Goal: Task Accomplishment & Management: Complete application form

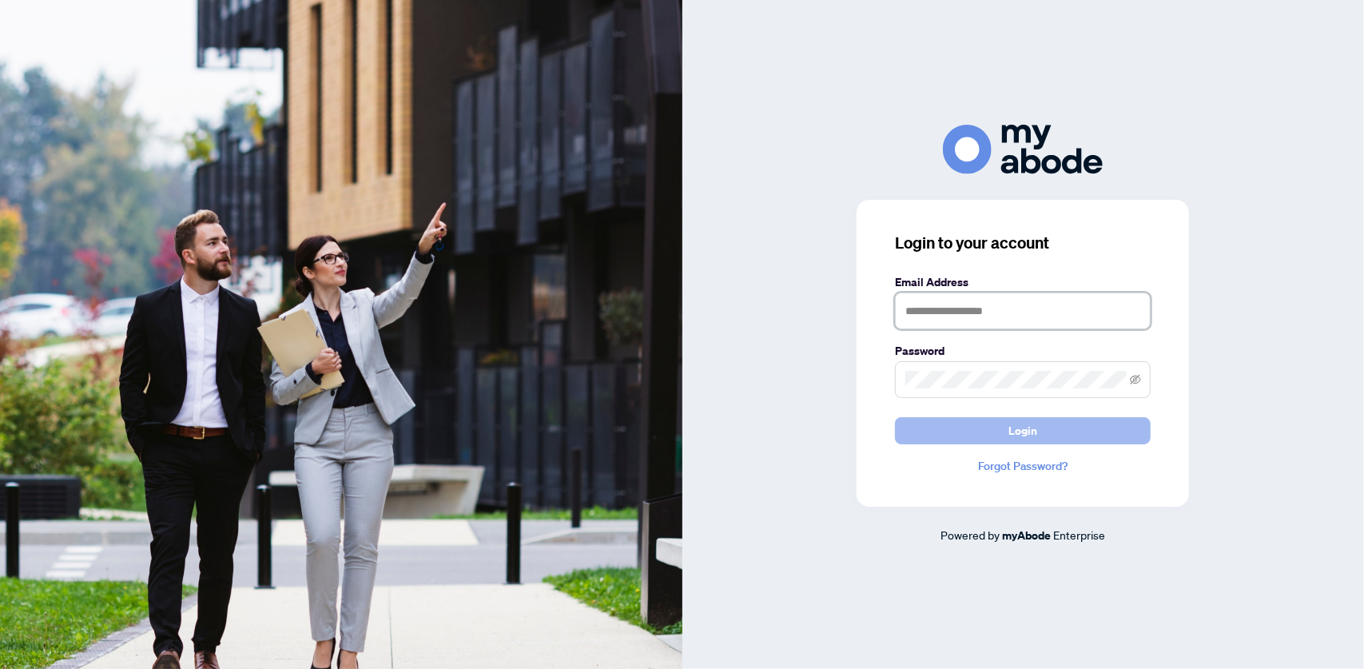
type input "**********"
click at [932, 424] on button "Login" at bounding box center [1023, 430] width 256 height 27
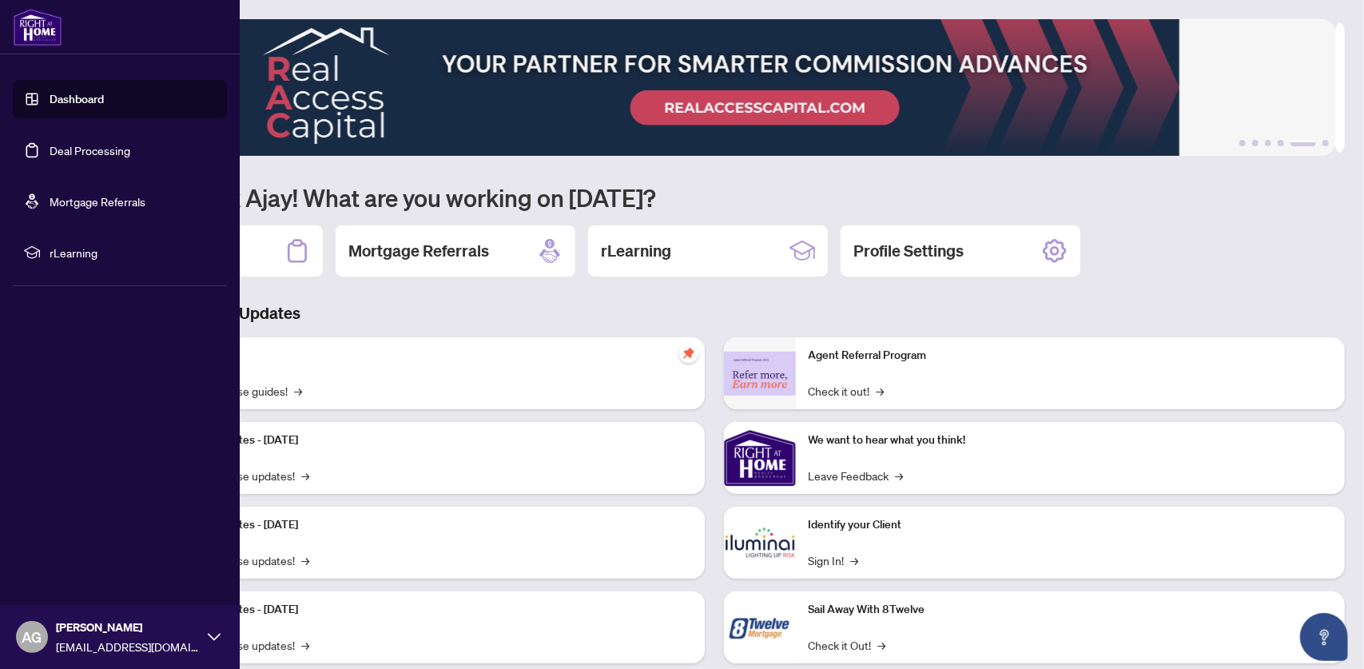
click at [65, 101] on link "Dashboard" at bounding box center [77, 99] width 54 height 14
click at [87, 153] on link "Deal Processing" at bounding box center [90, 150] width 81 height 14
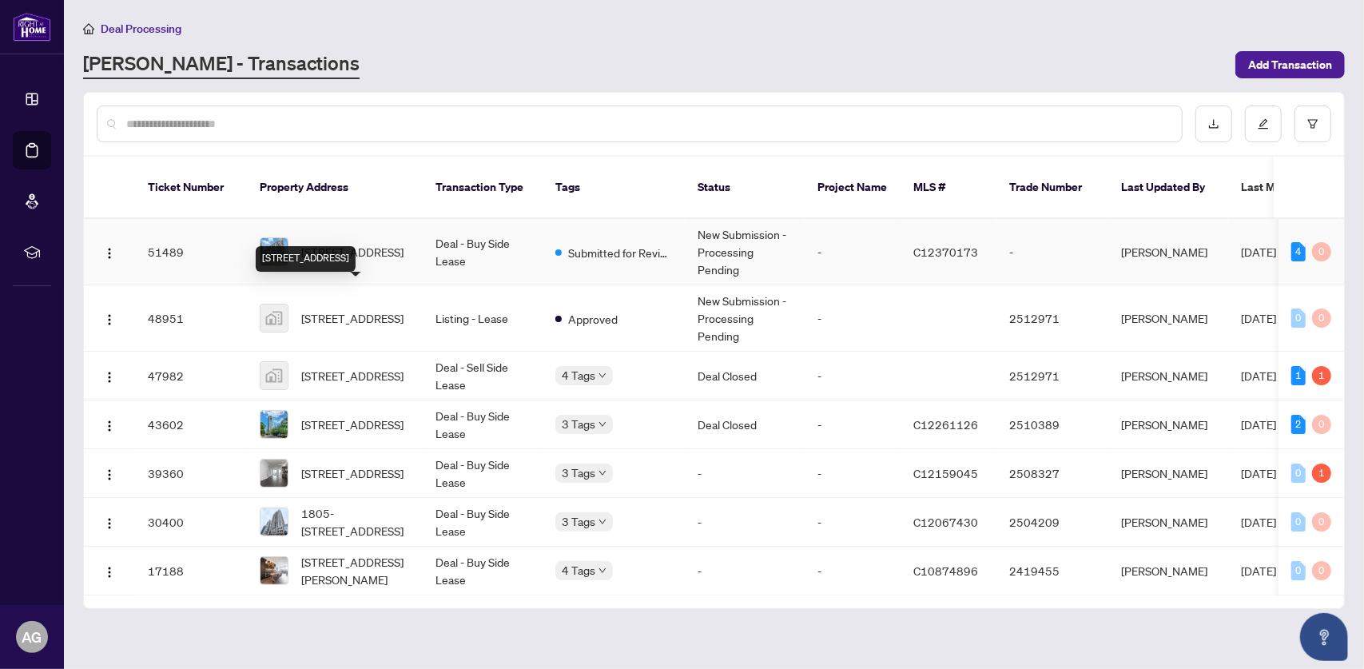
click at [324, 243] on span "[STREET_ADDRESS]" at bounding box center [352, 252] width 102 height 18
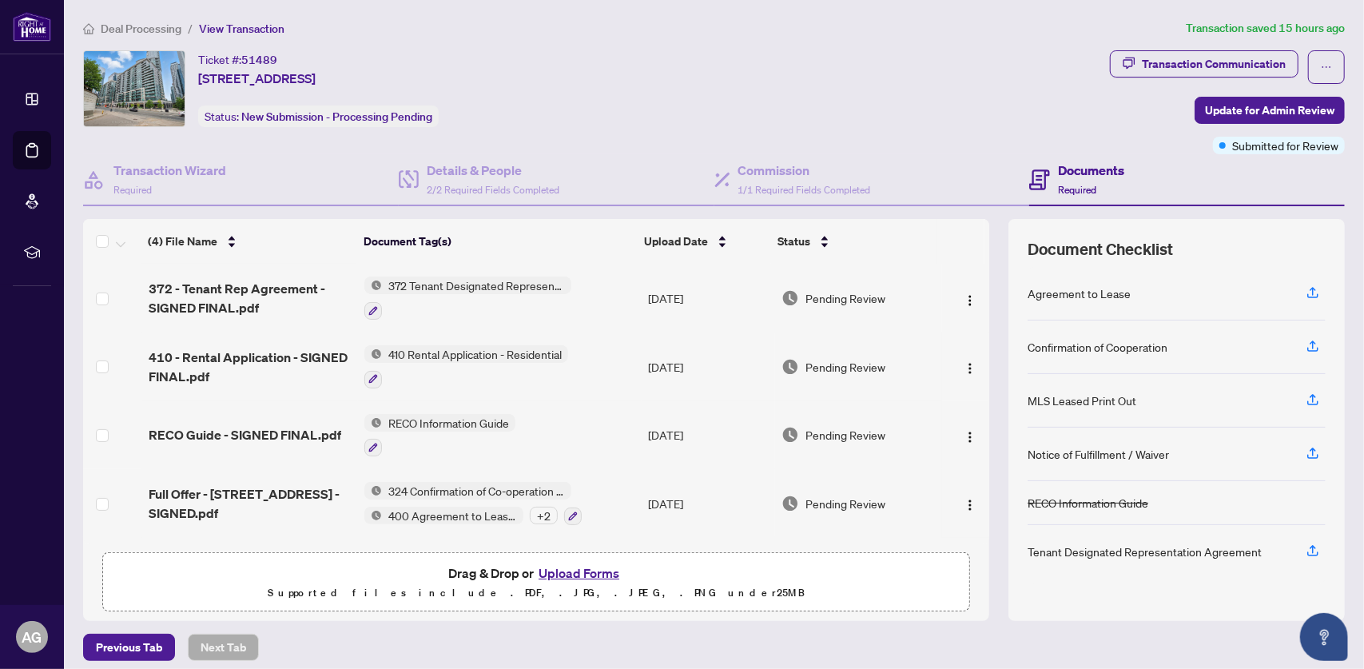
click at [577, 571] on button "Upload Forms" at bounding box center [579, 572] width 90 height 21
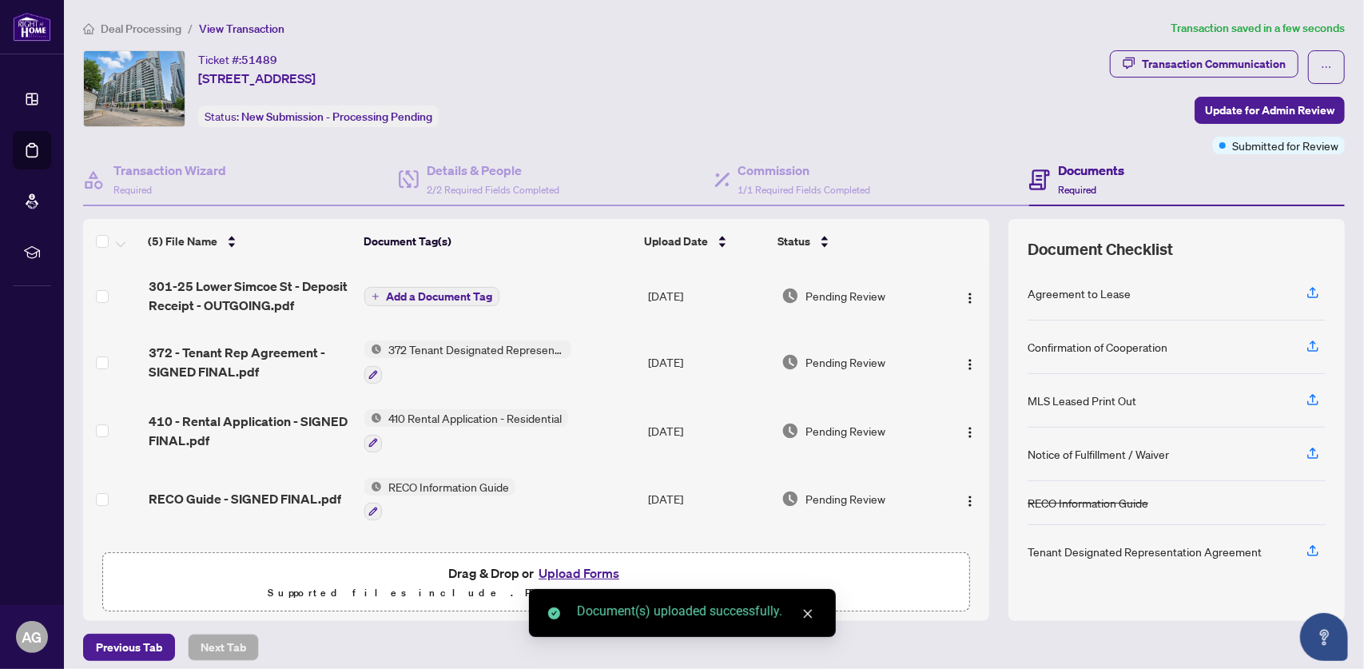
click at [442, 292] on span "Add a Document Tag" at bounding box center [439, 296] width 106 height 11
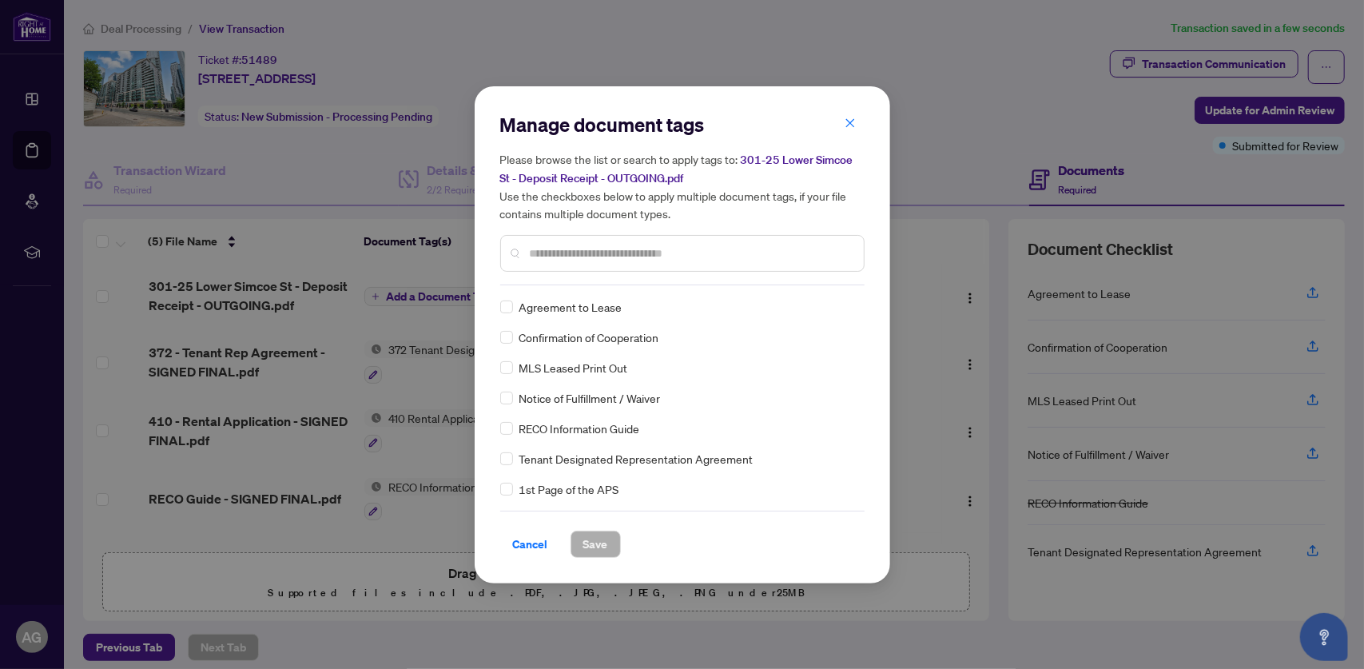
click at [537, 259] on input "text" at bounding box center [690, 253] width 321 height 18
type input "*******"
click at [575, 461] on span "Deposit Slip - Bank" at bounding box center [565, 459] width 93 height 18
click at [503, 464] on label at bounding box center [506, 459] width 13 height 18
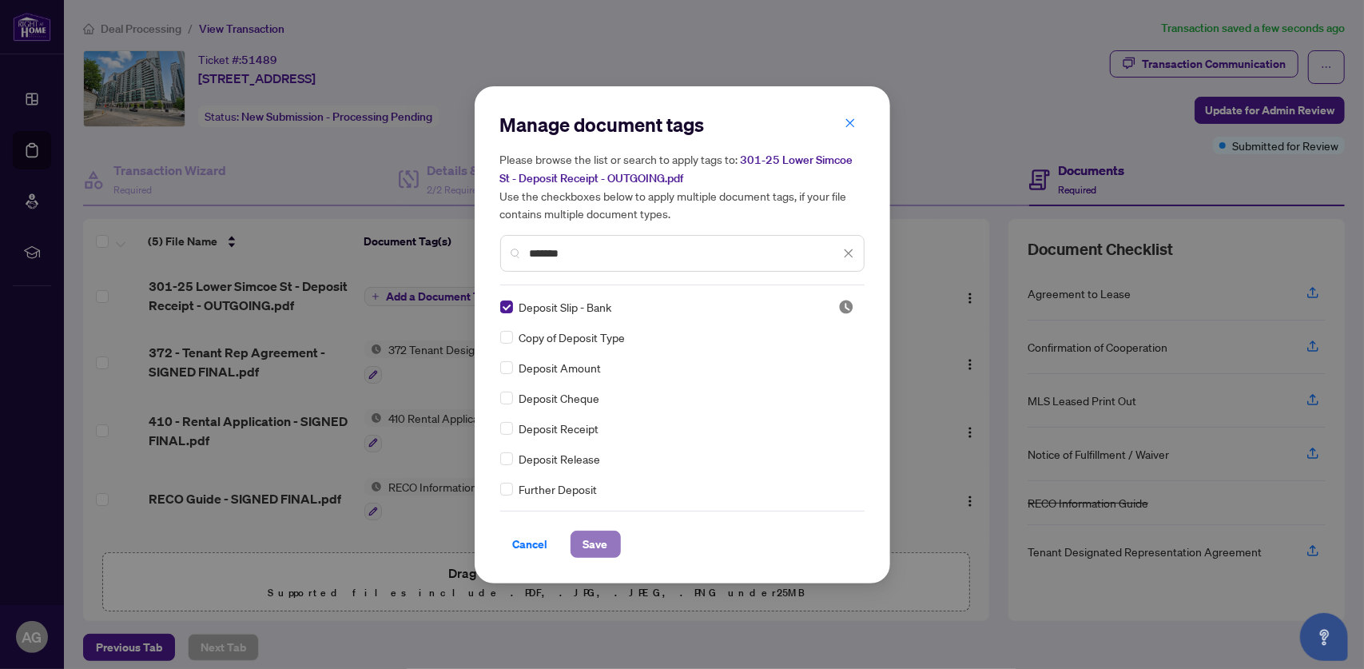
click at [594, 543] on span "Save" at bounding box center [595, 544] width 25 height 26
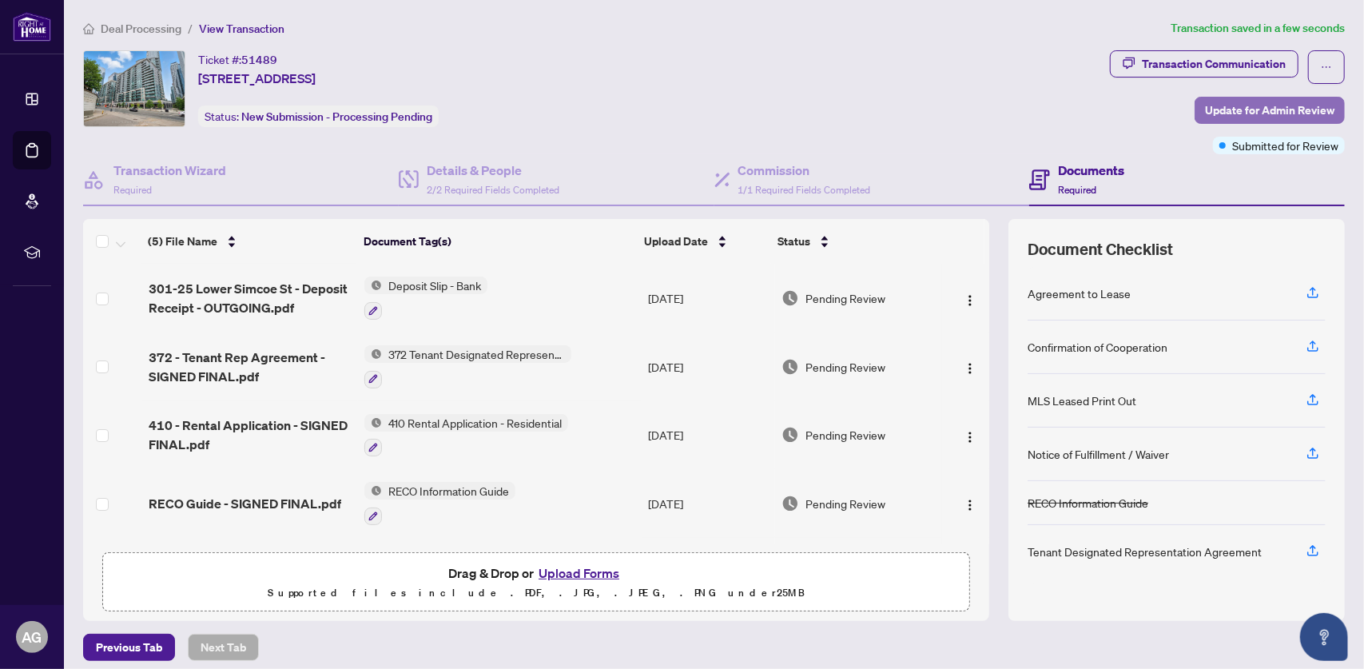
click at [1246, 105] on span "Update for Admin Review" at bounding box center [1269, 110] width 129 height 26
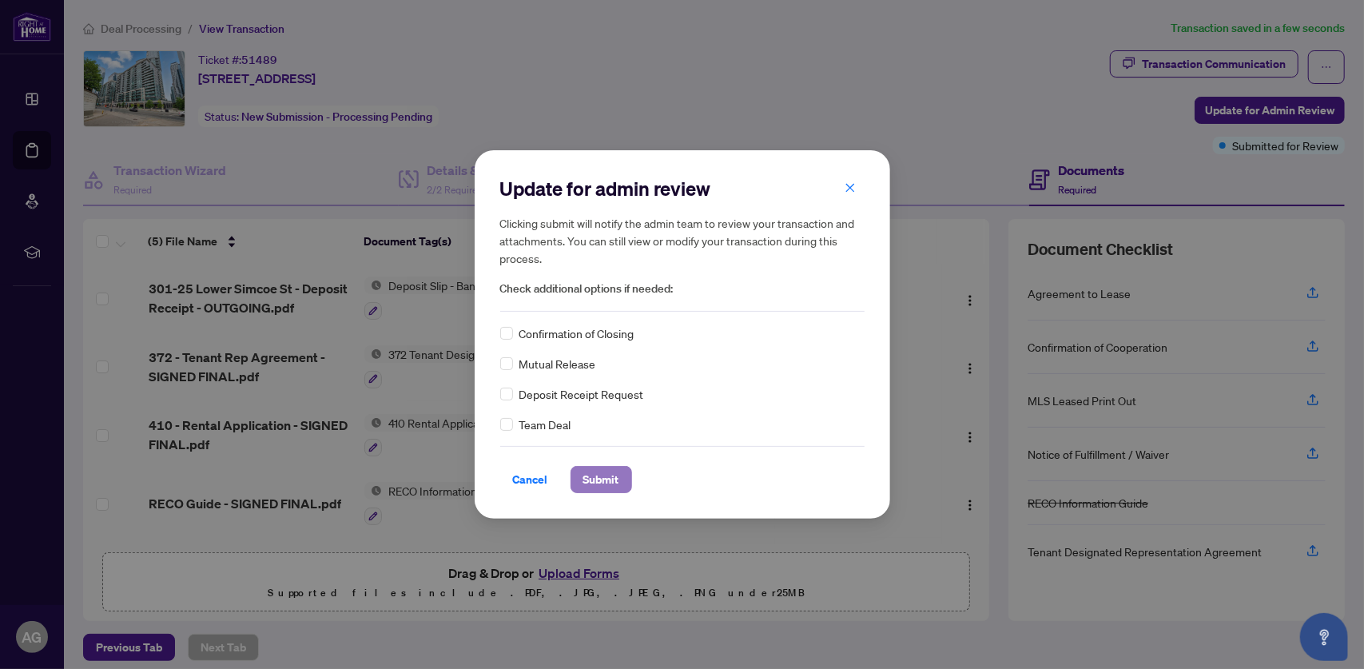
click at [594, 474] on span "Submit" at bounding box center [601, 480] width 36 height 26
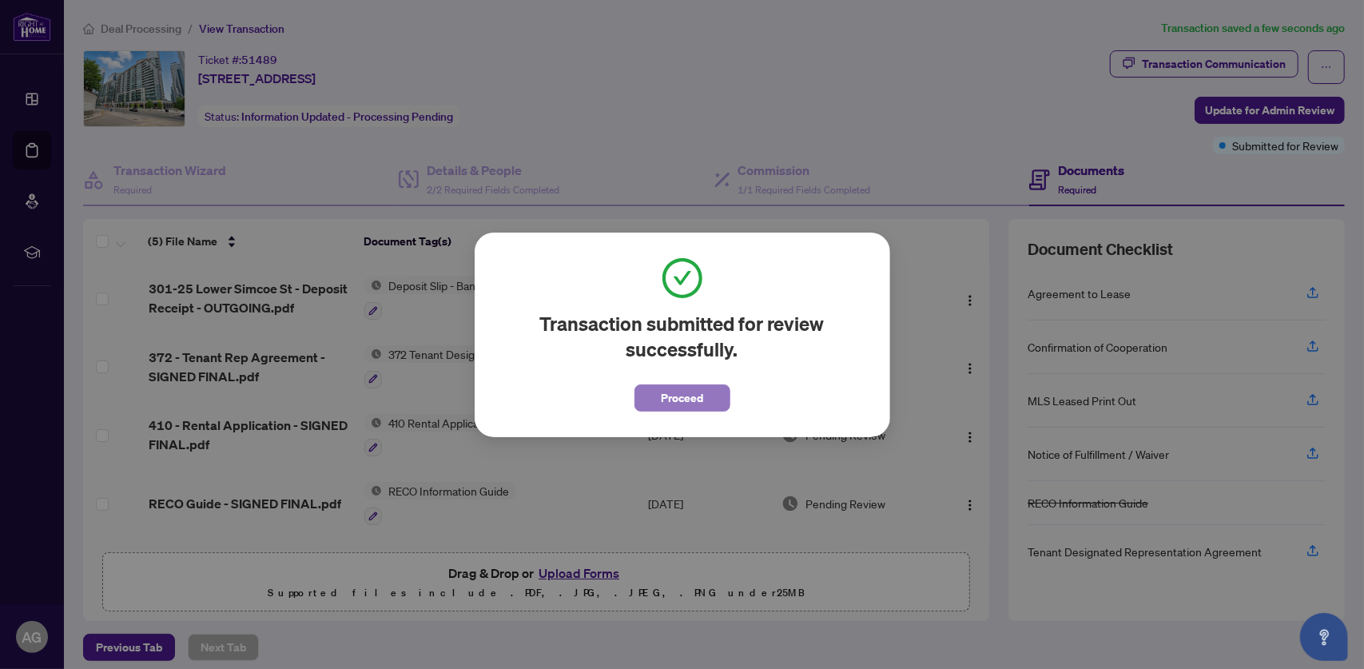
click at [678, 398] on span "Proceed" at bounding box center [682, 398] width 42 height 26
